Goal: Task Accomplishment & Management: Manage account settings

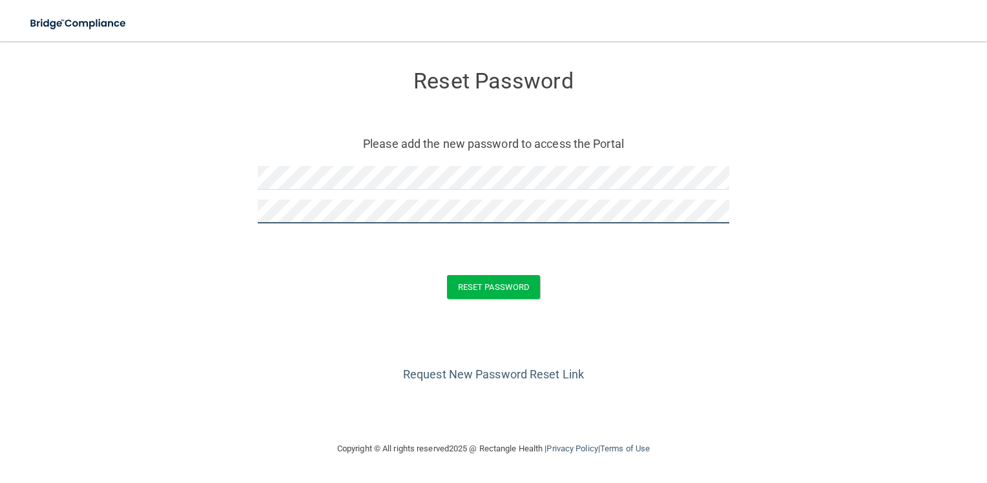
click at [447, 275] on button "Reset Password" at bounding box center [493, 287] width 93 height 24
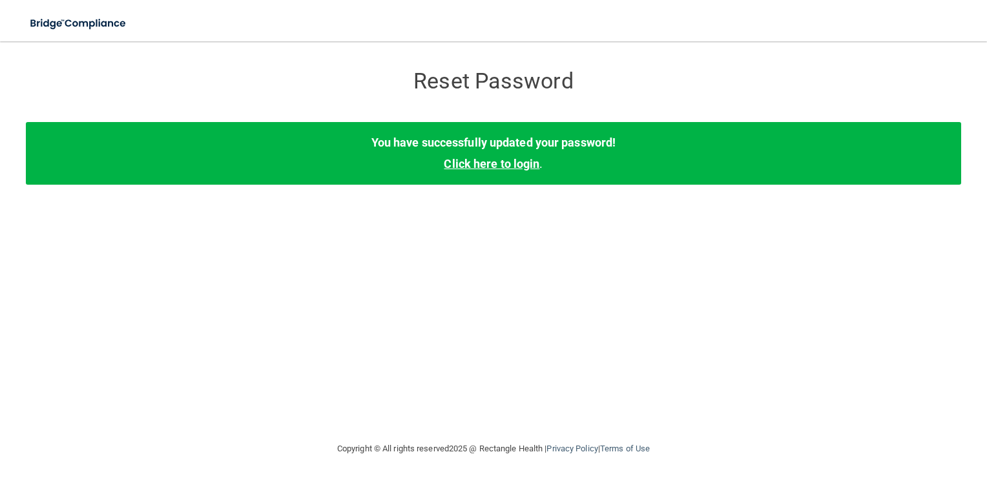
click at [505, 158] on link "Click here to login" at bounding box center [492, 164] width 96 height 14
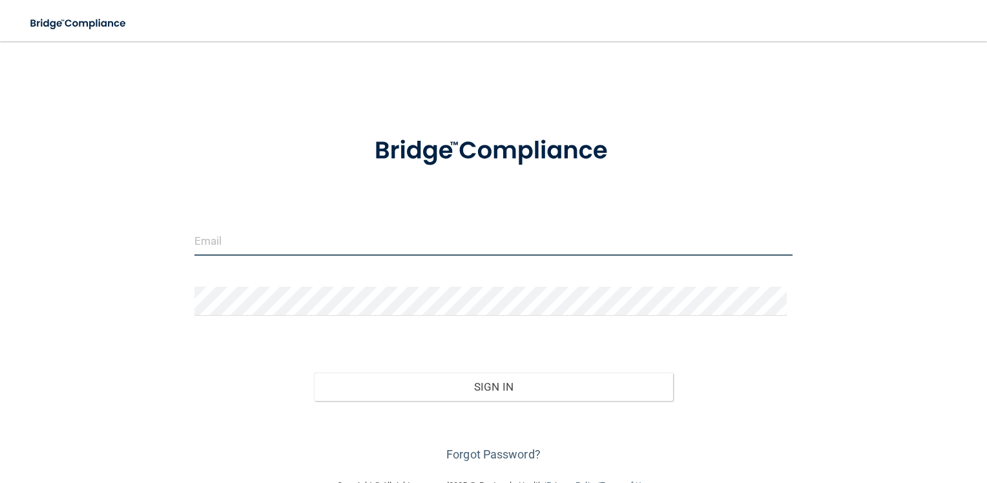
type input "galilea1224@icloud.com"
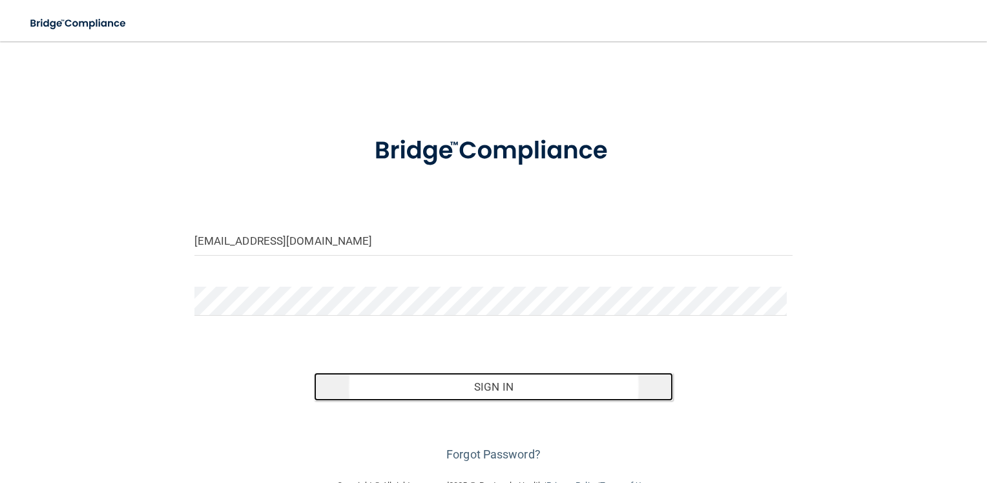
click at [393, 393] on button "Sign In" at bounding box center [493, 387] width 359 height 28
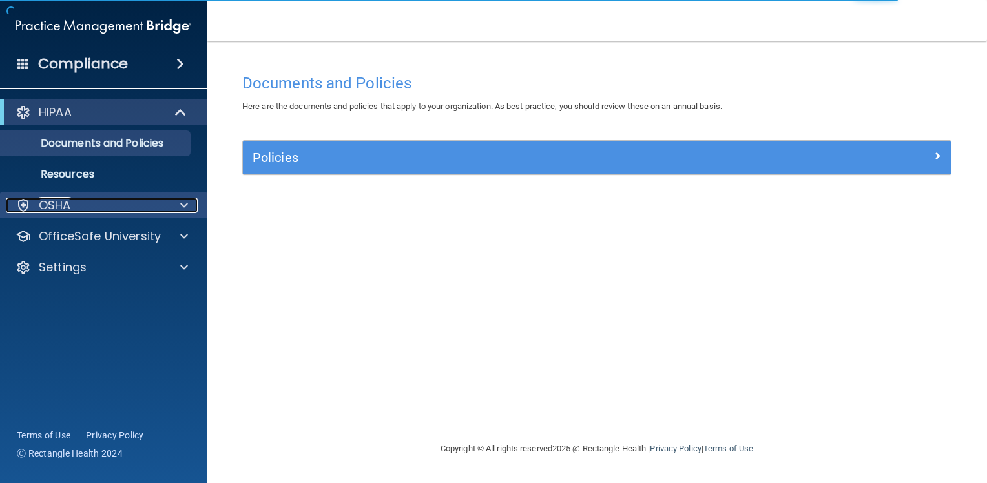
click at [77, 199] on div "OSHA" at bounding box center [86, 205] width 160 height 15
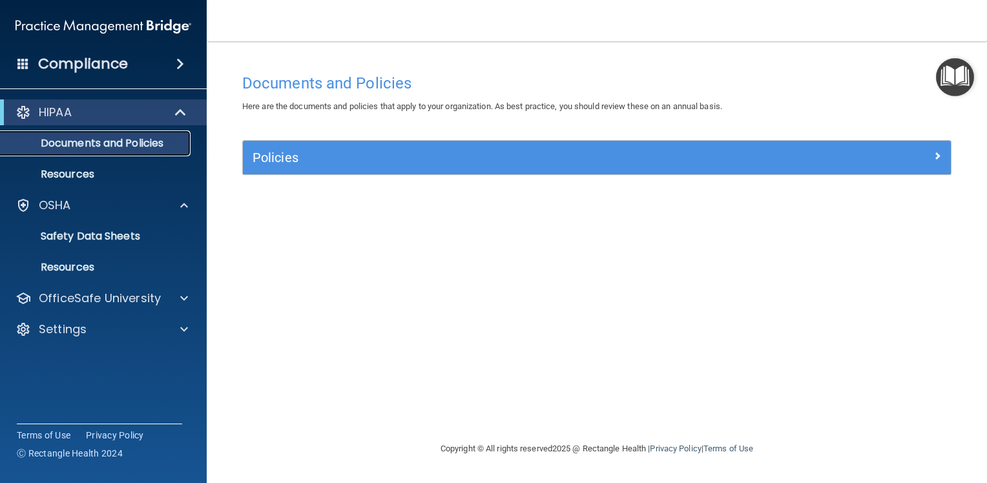
click at [83, 151] on link "Documents and Policies" at bounding box center [88, 143] width 203 height 26
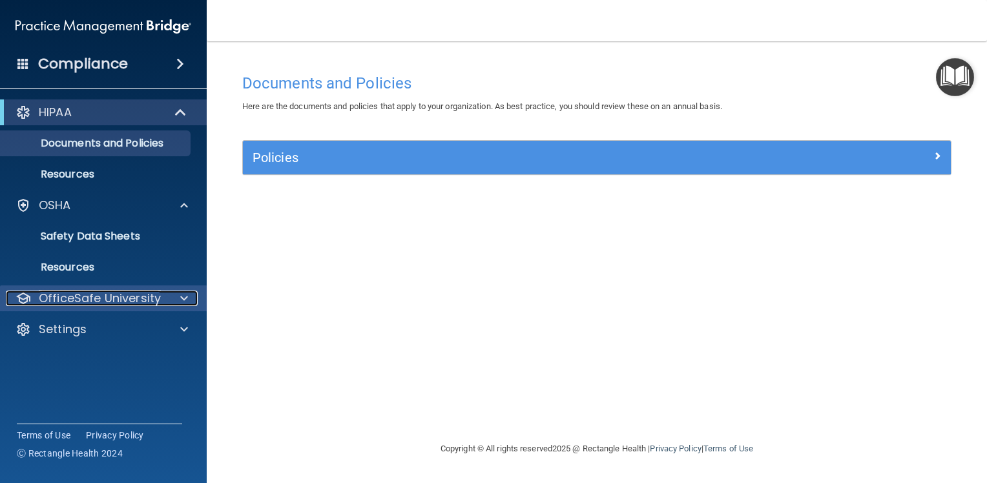
click at [91, 298] on p "OfficeSafe University" at bounding box center [100, 298] width 122 height 15
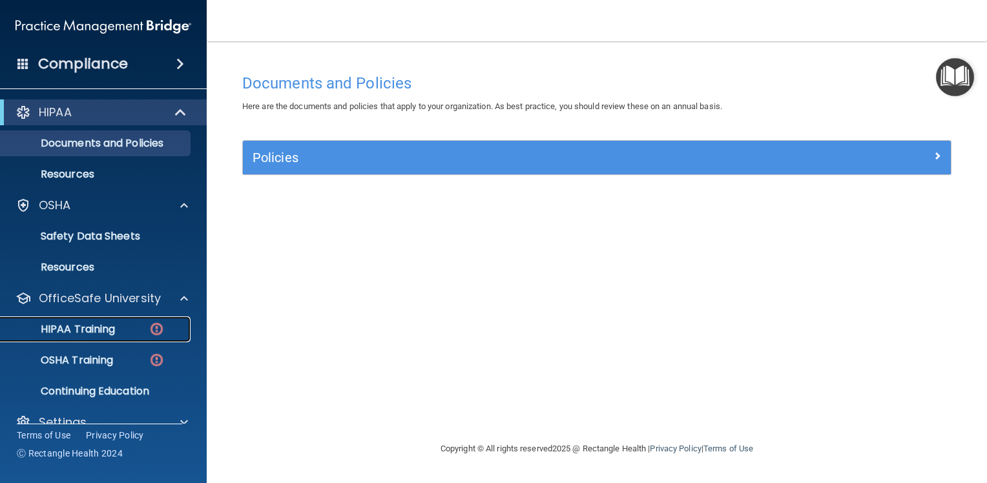
click at [90, 330] on p "HIPAA Training" at bounding box center [61, 329] width 107 height 13
